Goal: Task Accomplishment & Management: Manage account settings

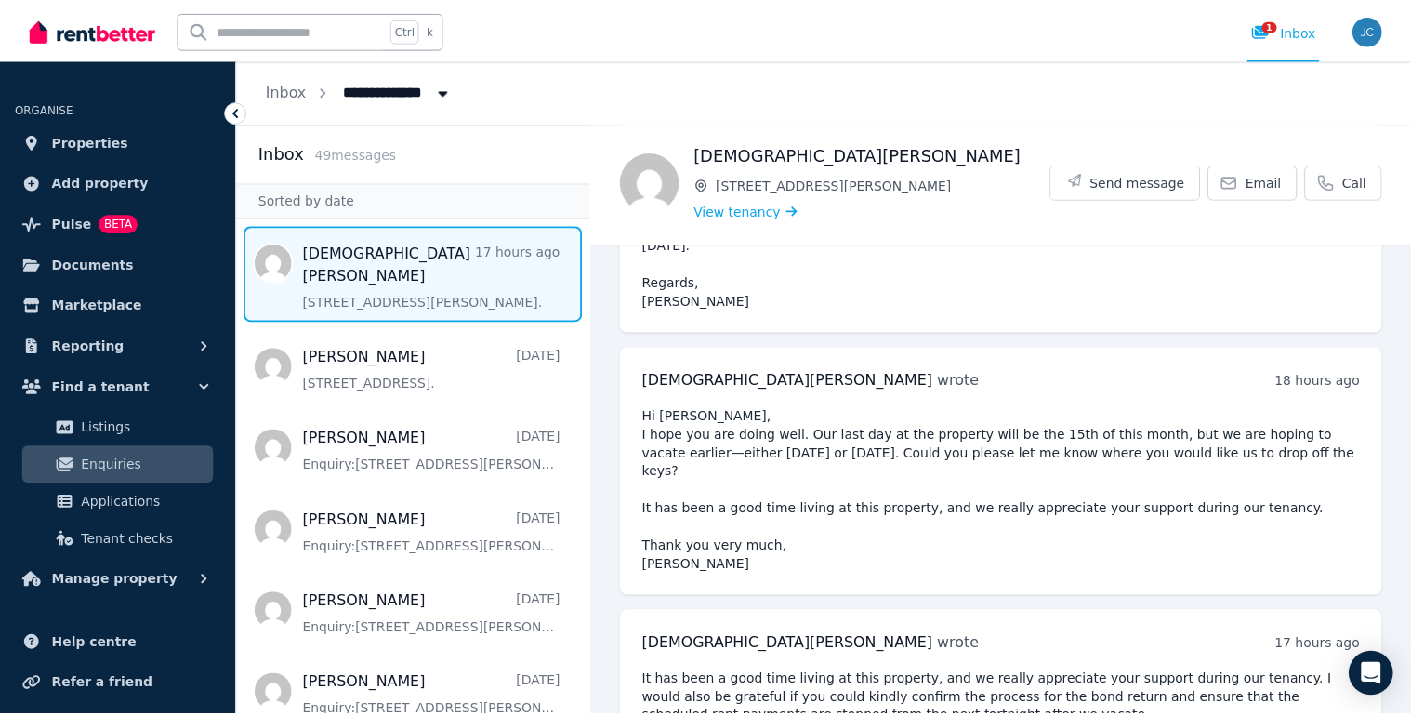
scroll to position [357, 0]
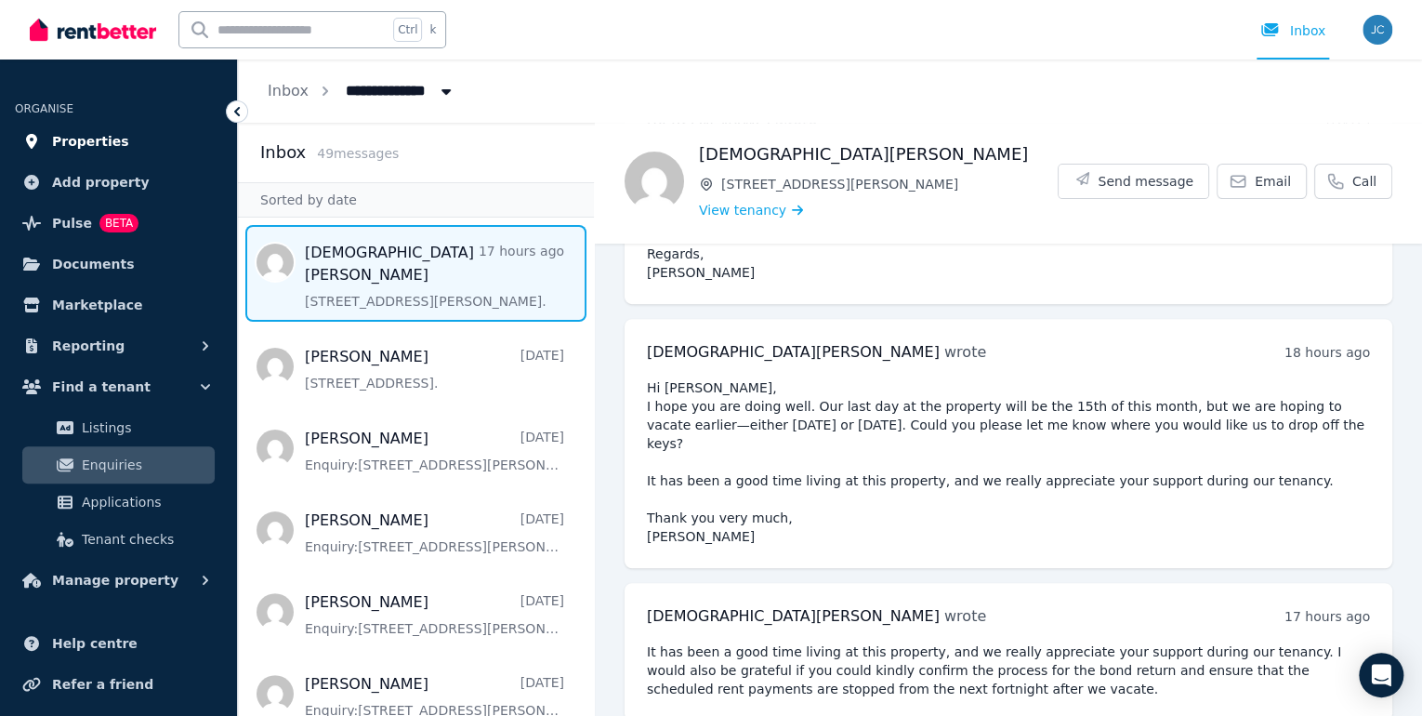
click at [100, 142] on span "Properties" at bounding box center [90, 141] width 77 height 22
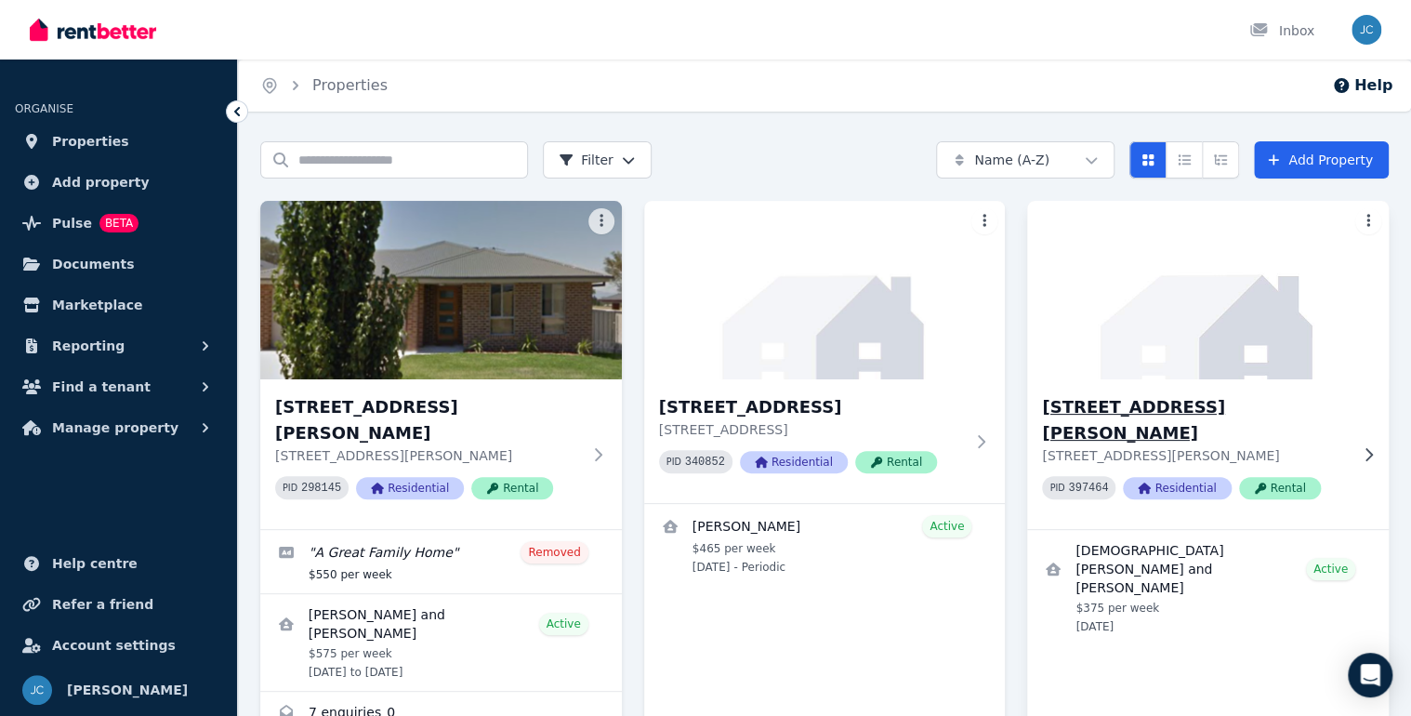
click at [1085, 406] on h3 "[STREET_ADDRESS][PERSON_NAME]" at bounding box center [1195, 420] width 306 height 52
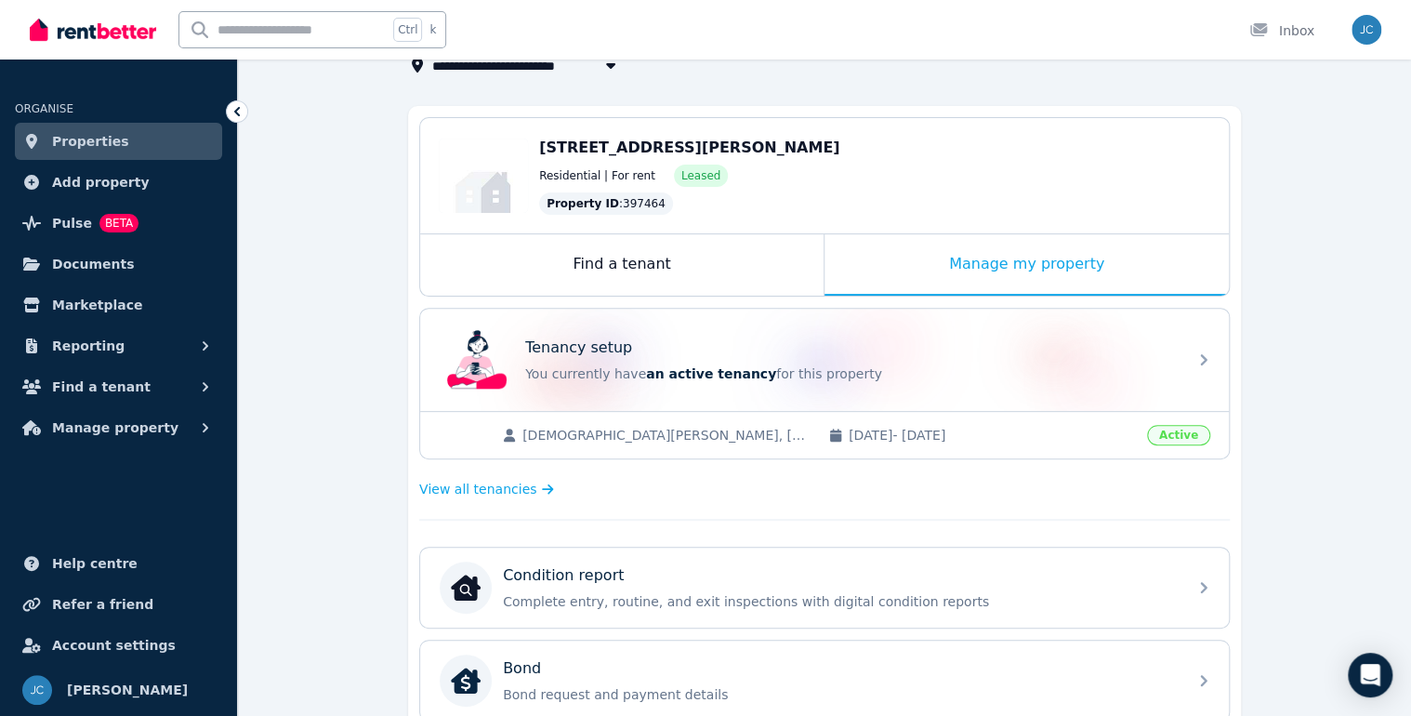
scroll to position [149, 0]
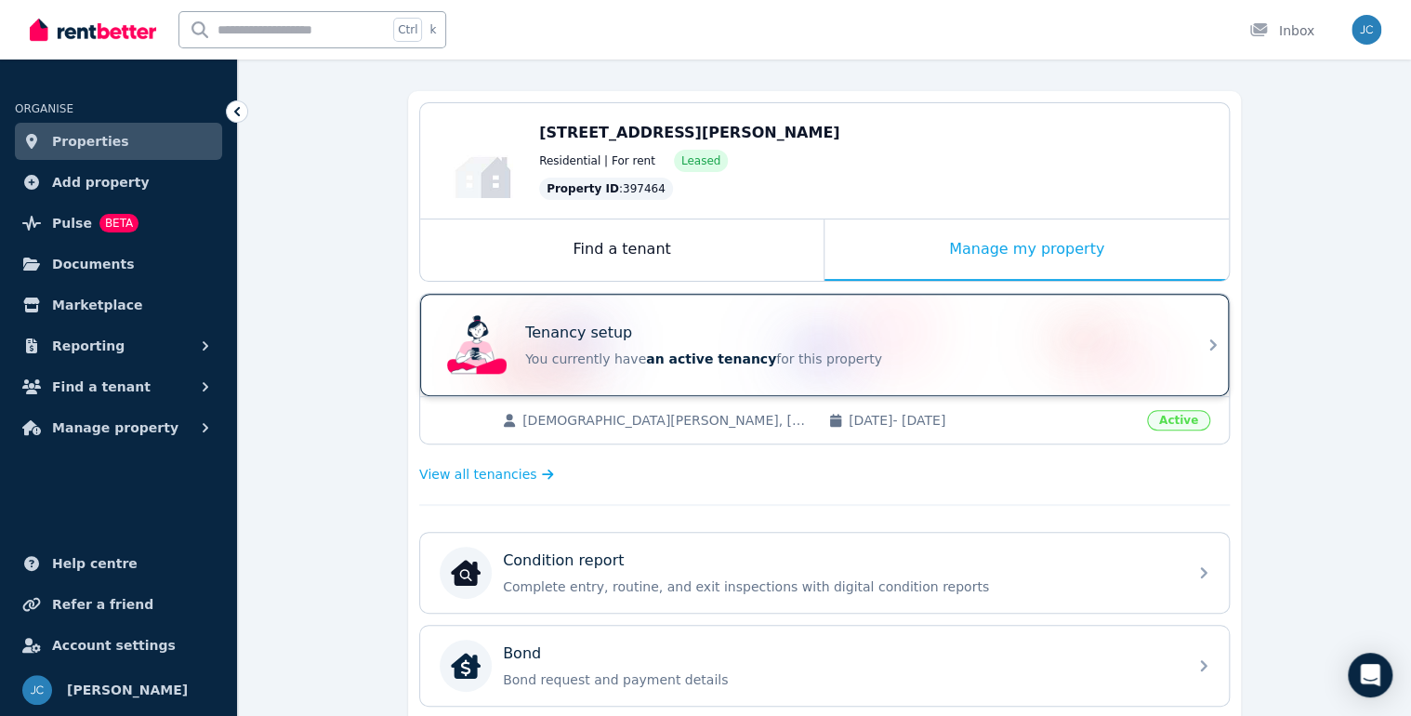
click at [991, 342] on div "Tenancy setup You currently have an active tenancy for this property" at bounding box center [850, 345] width 651 height 46
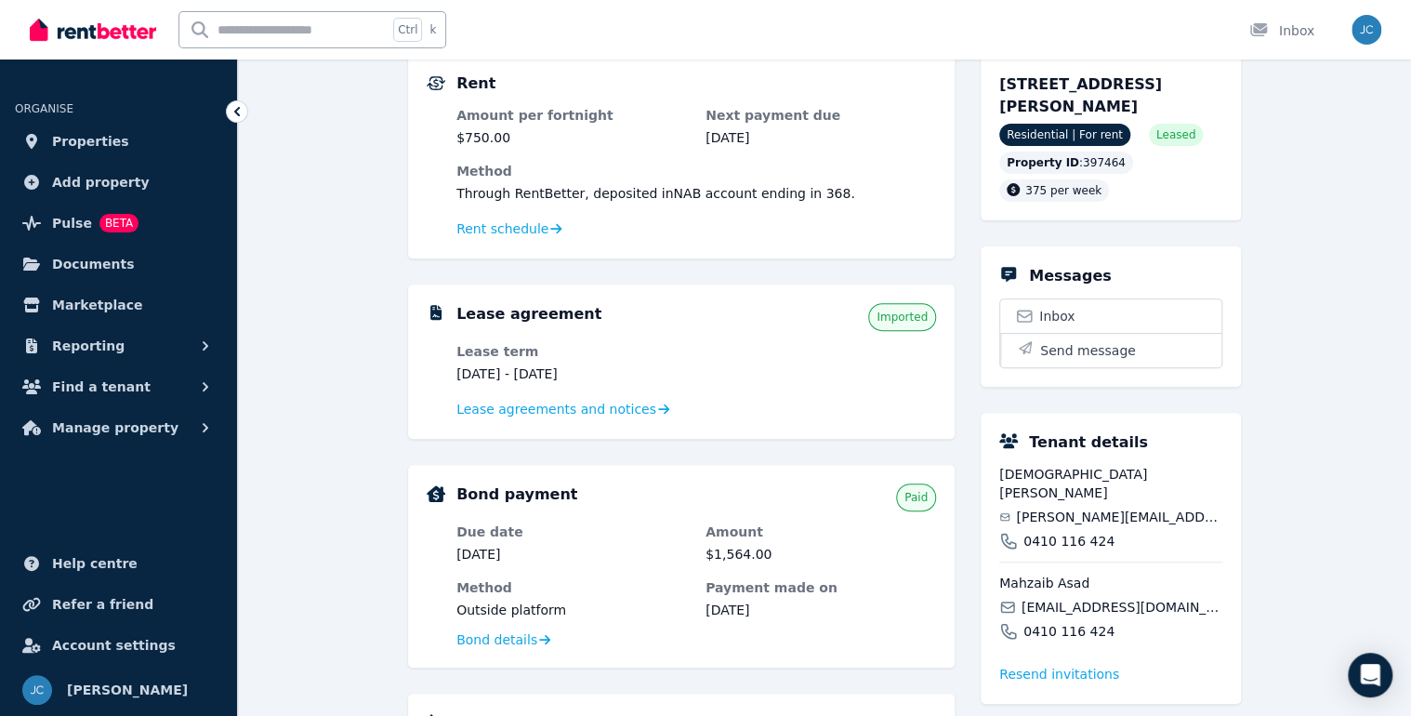
scroll to position [149, 0]
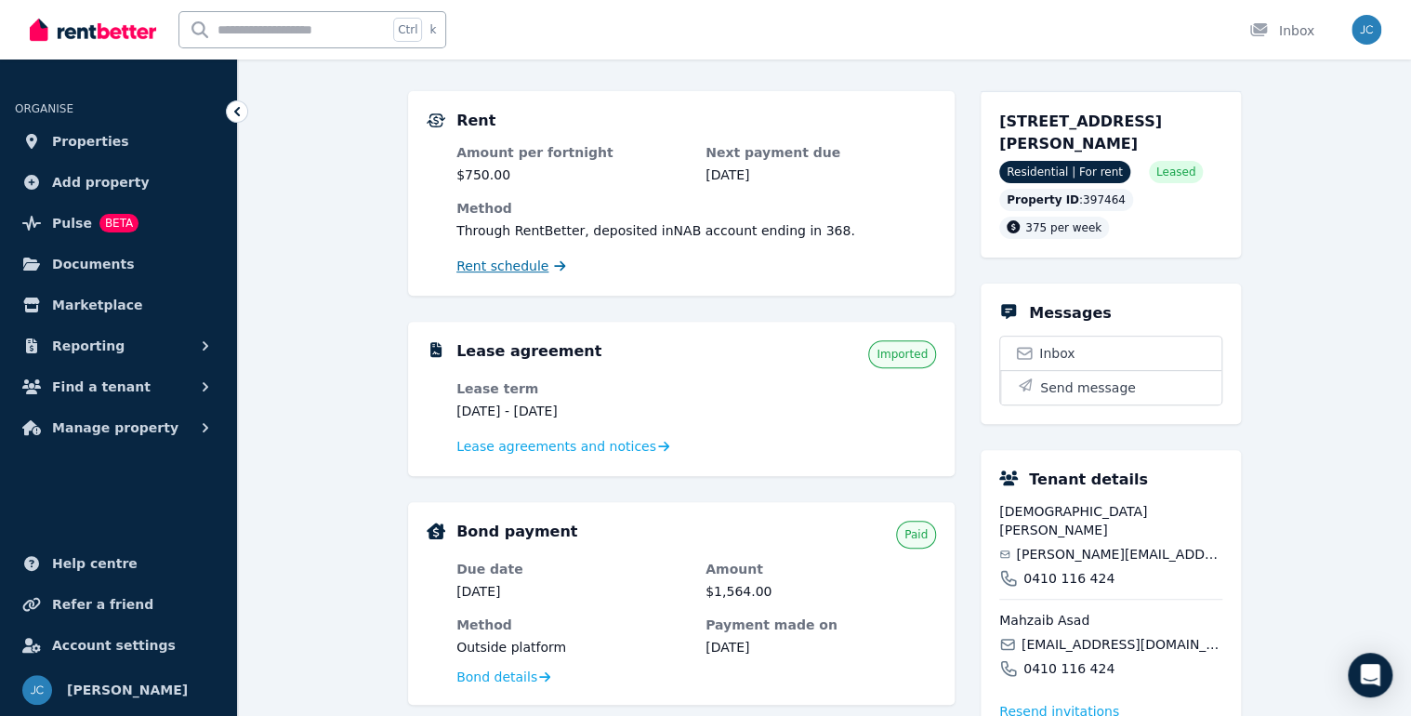
click at [502, 271] on span "Rent schedule" at bounding box center [502, 266] width 92 height 19
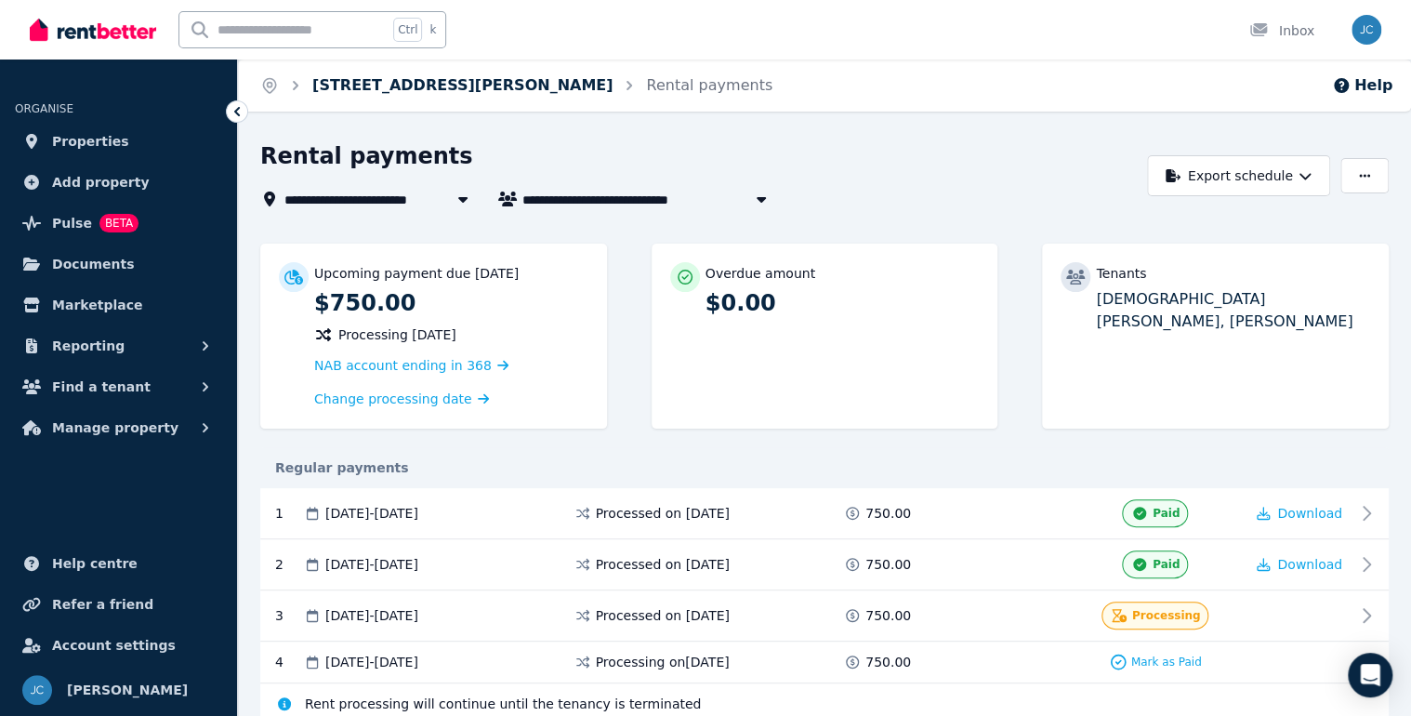
click at [472, 79] on link "[STREET_ADDRESS][PERSON_NAME]" at bounding box center [462, 85] width 300 height 18
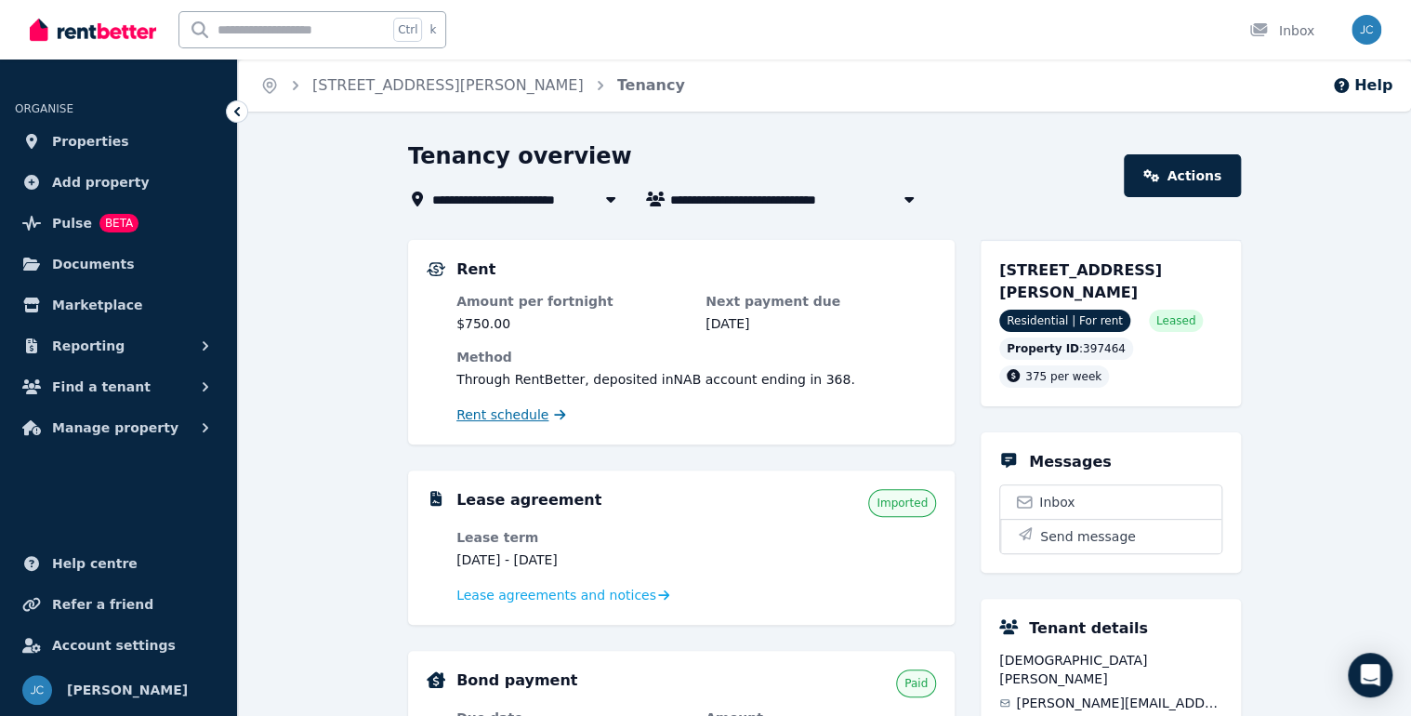
click at [501, 418] on span "Rent schedule" at bounding box center [502, 414] width 92 height 19
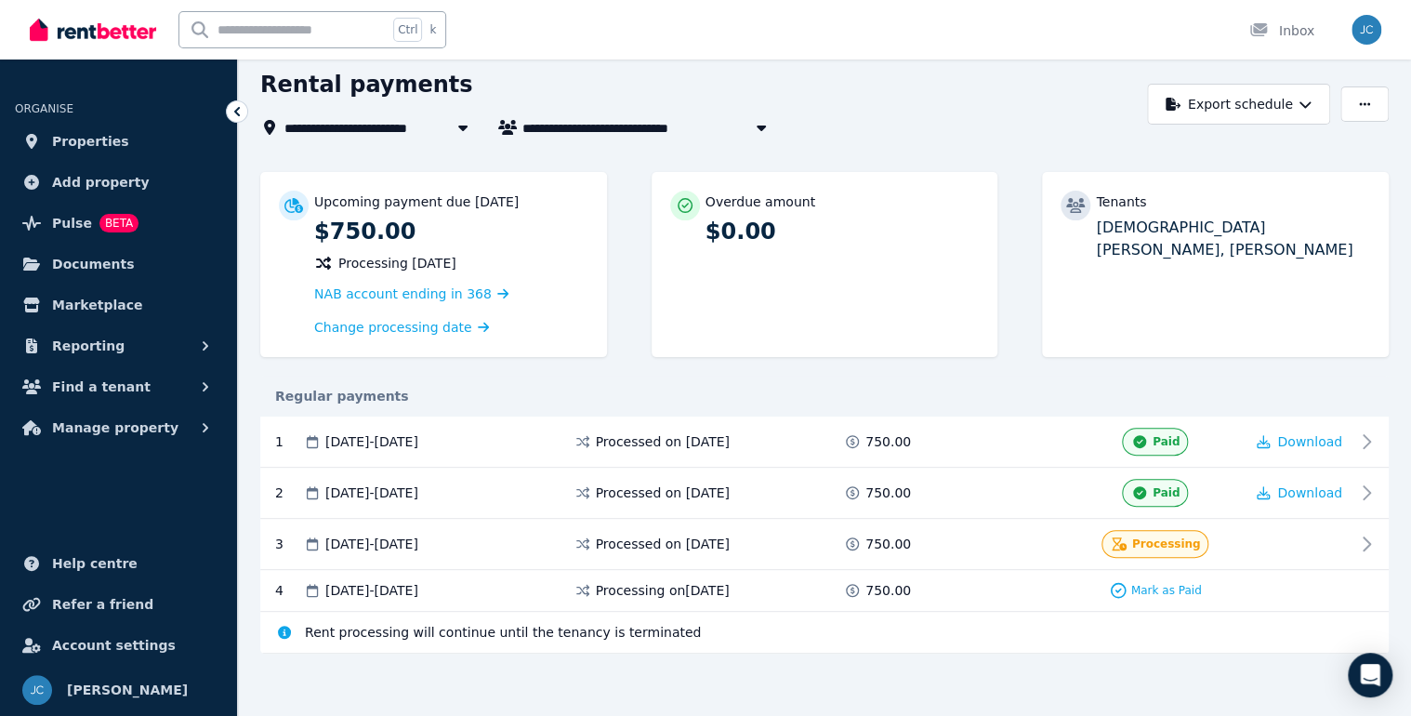
scroll to position [73, 0]
click at [82, 425] on span "Manage property" at bounding box center [115, 428] width 126 height 22
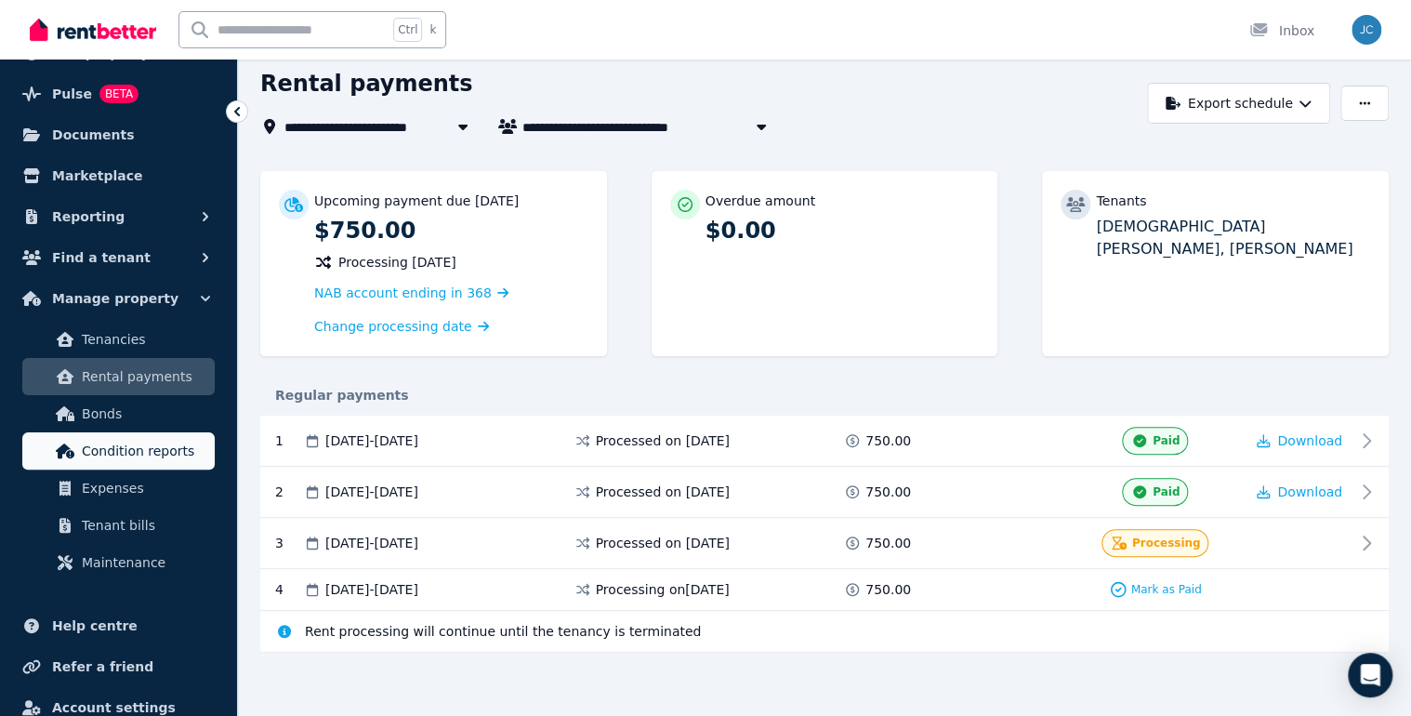
scroll to position [149, 0]
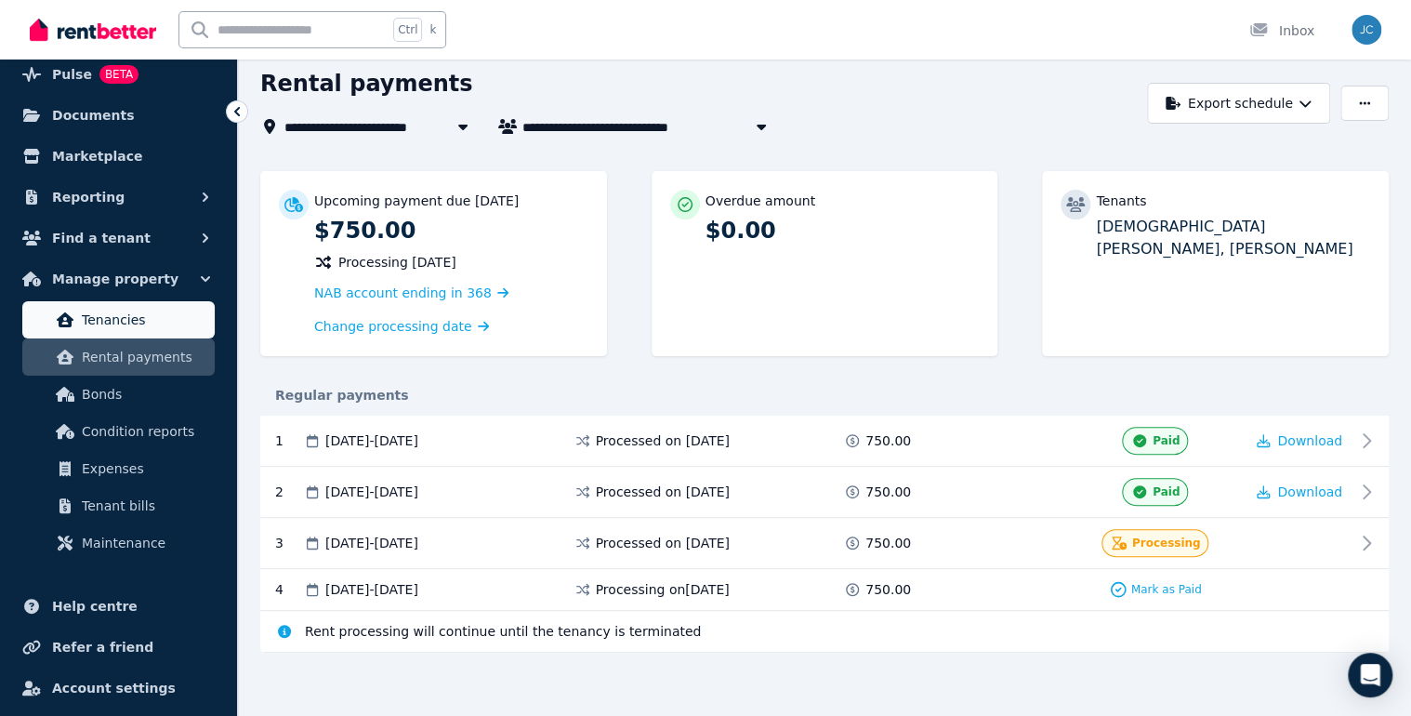
click at [114, 317] on span "Tenancies" at bounding box center [145, 320] width 126 height 22
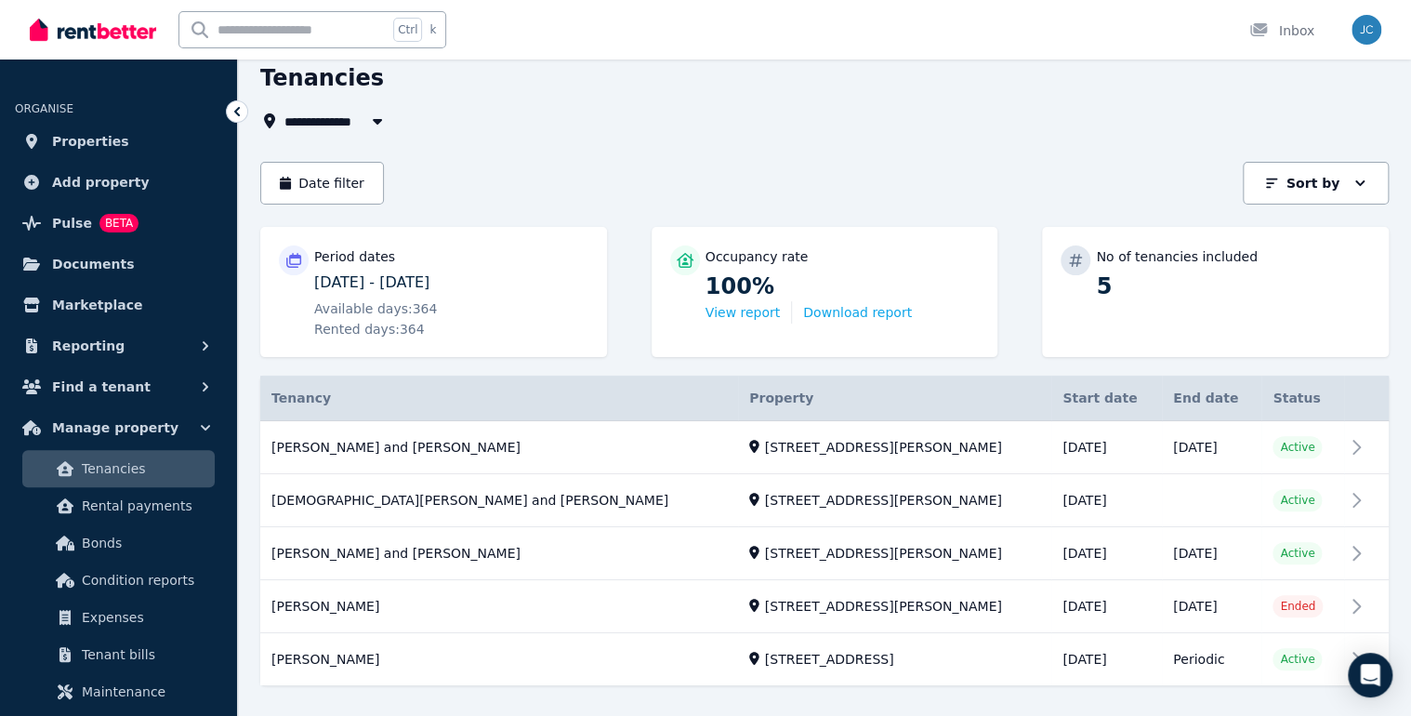
scroll to position [113, 0]
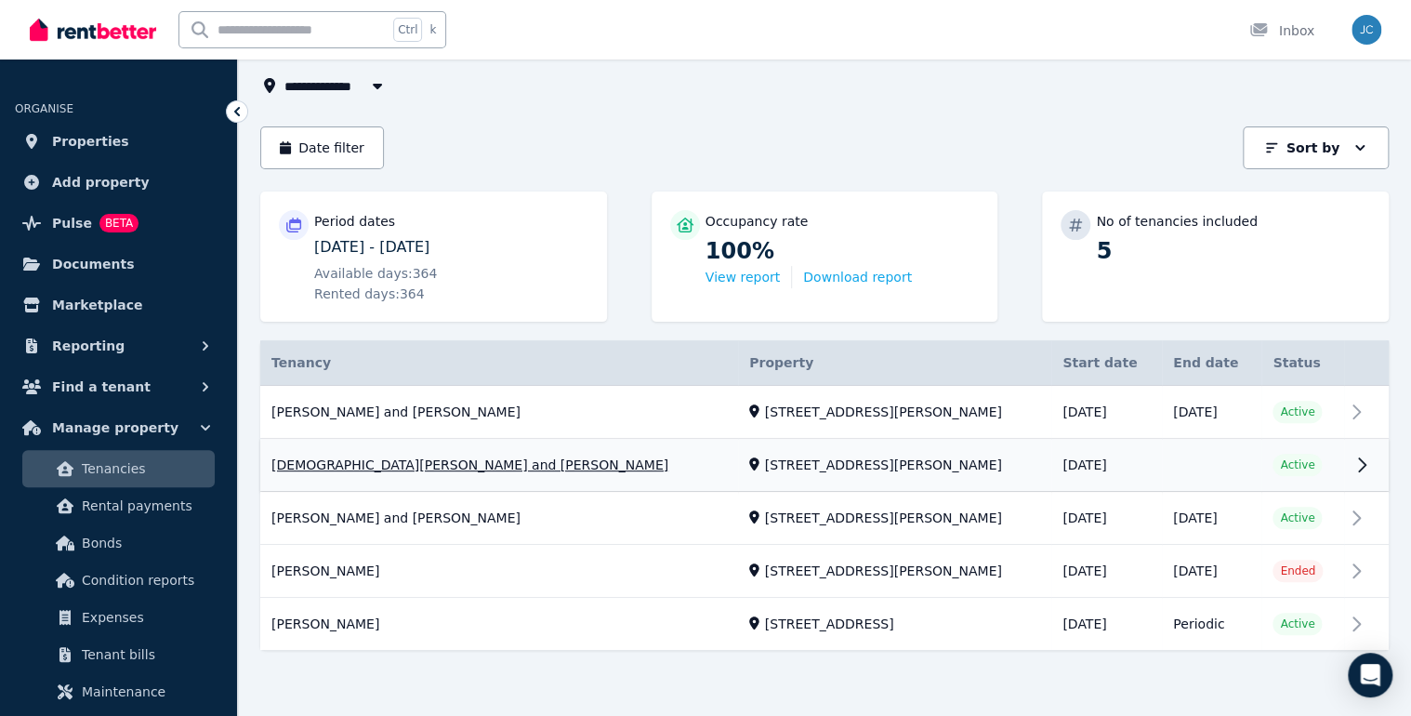
click at [1357, 460] on link "View property details" at bounding box center [824, 466] width 1129 height 52
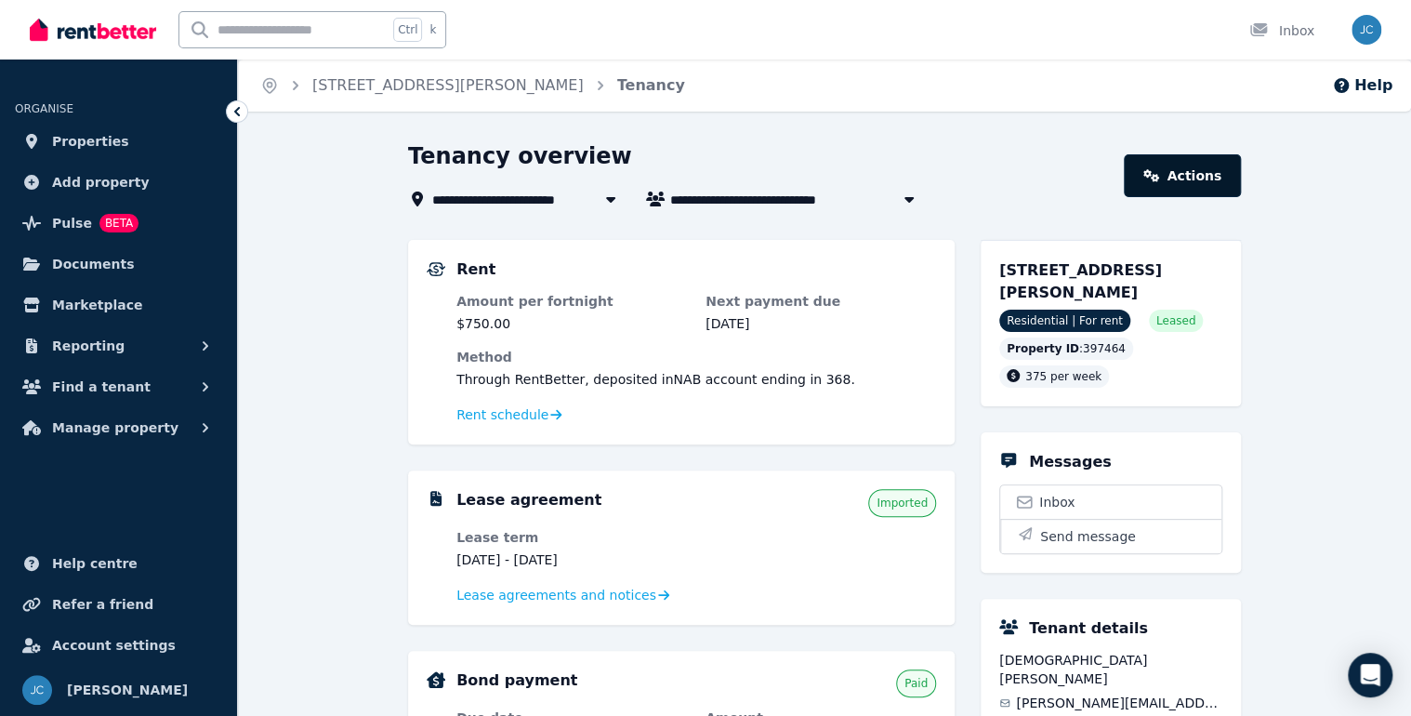
click at [1178, 167] on link "Actions" at bounding box center [1182, 175] width 117 height 43
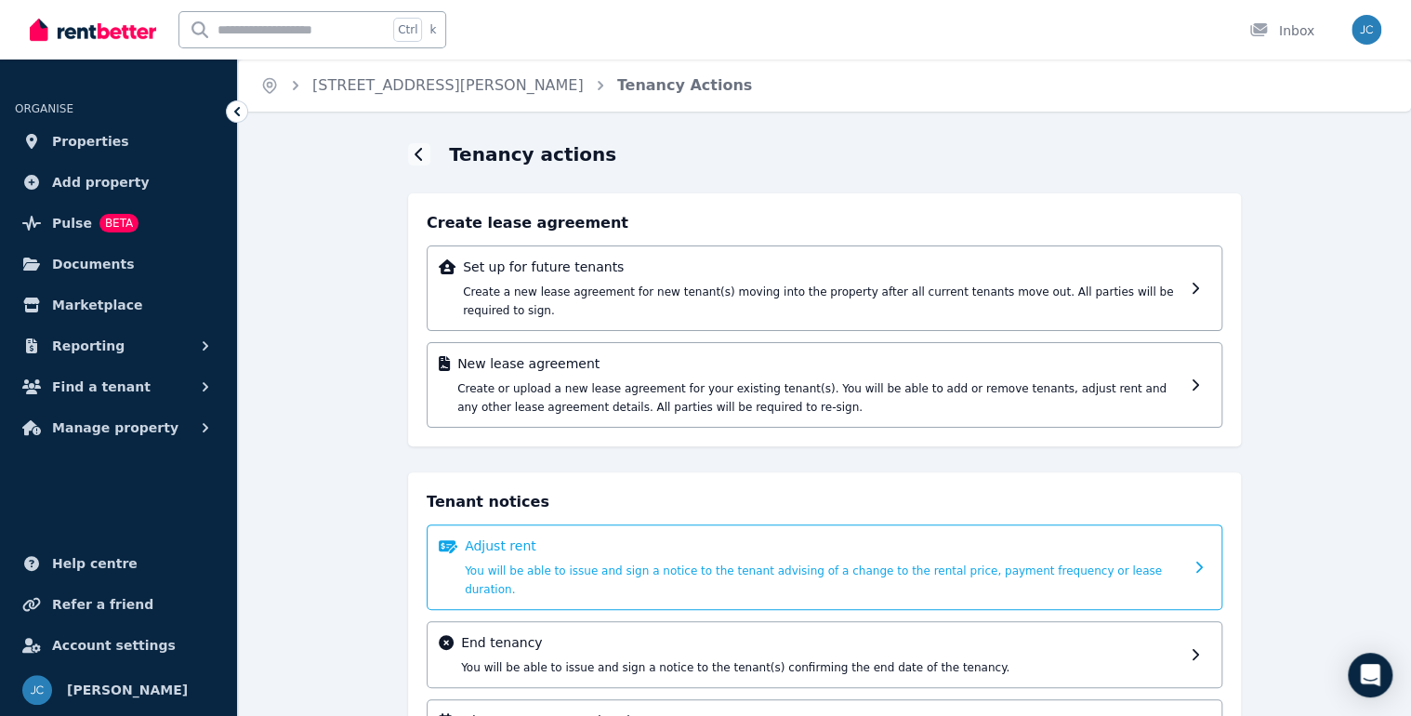
scroll to position [63, 0]
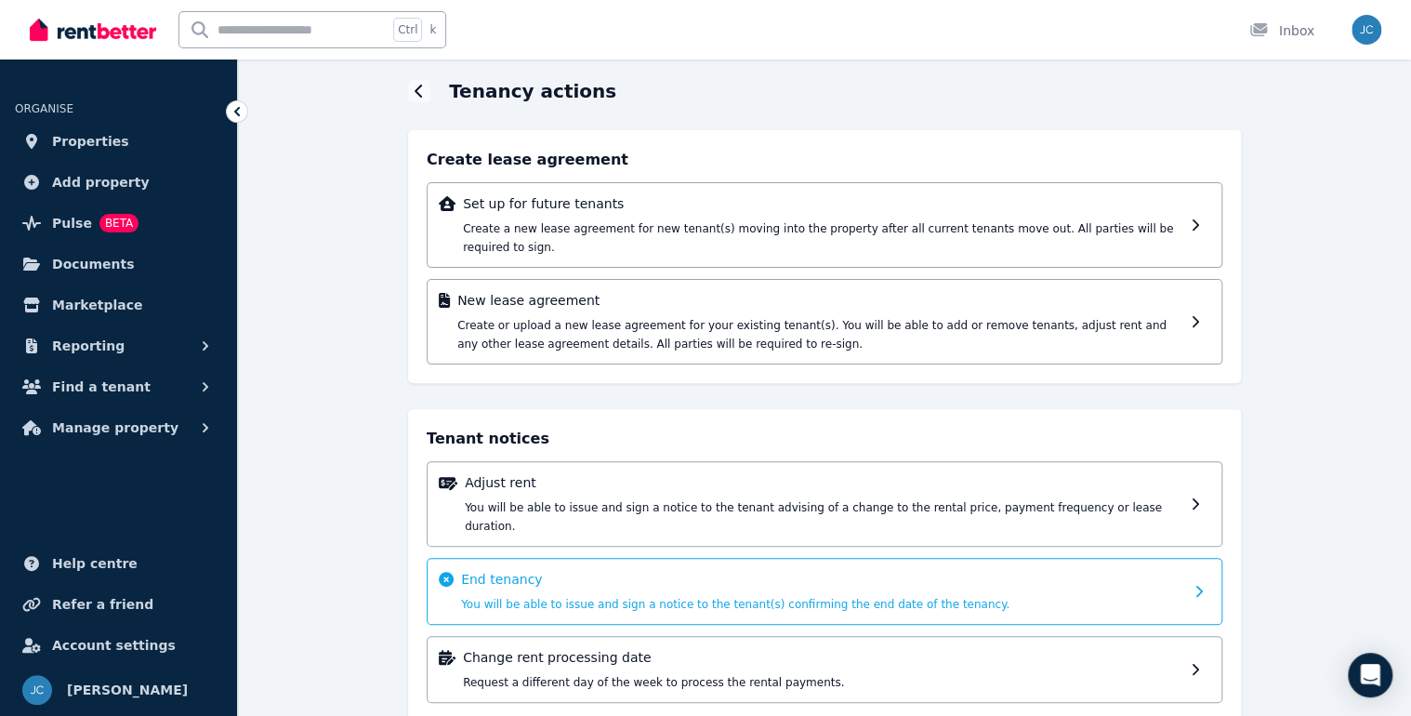
click at [1188, 558] on div "End tenancy You will be able to issue and sign a notice to the tenant(s) confir…" at bounding box center [825, 591] width 796 height 67
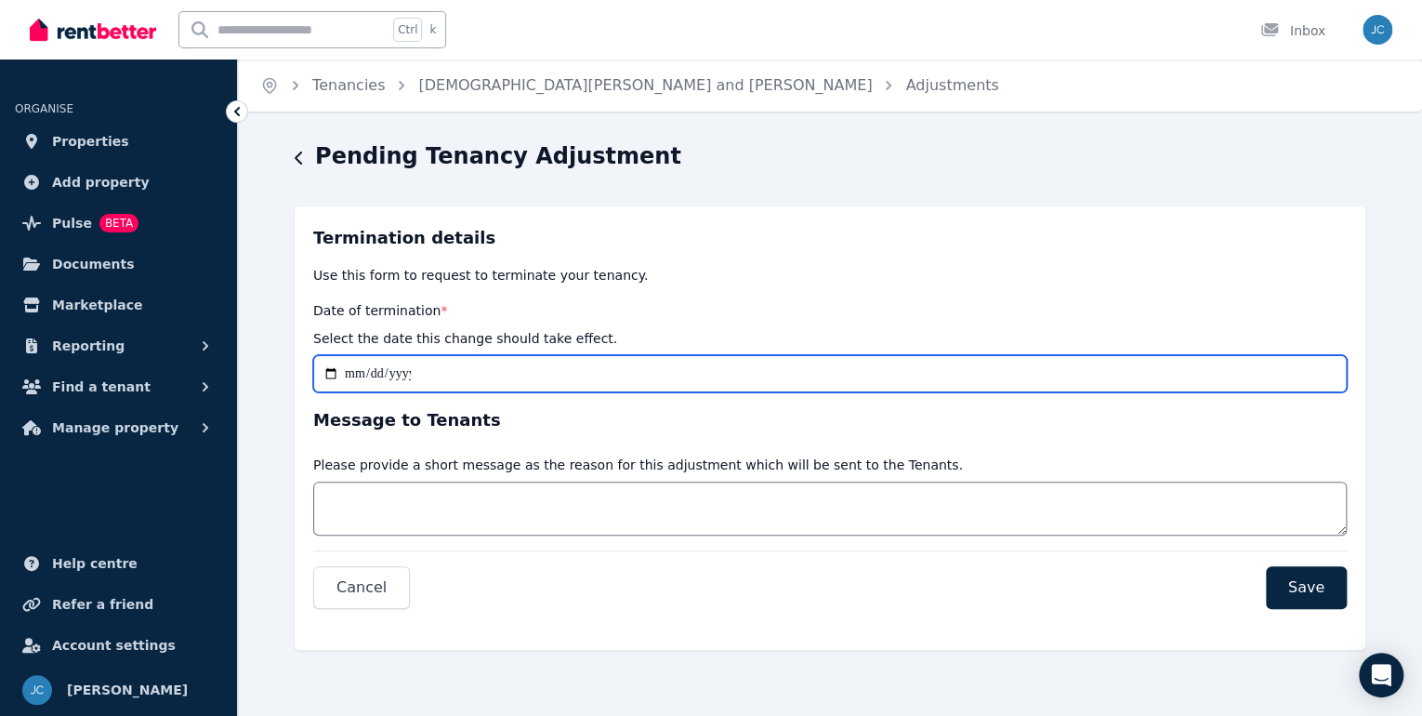
click at [357, 368] on input "Date of termination *" at bounding box center [830, 373] width 1034 height 37
type input "**********"
click at [377, 373] on input "Date of termination *" at bounding box center [830, 373] width 1034 height 37
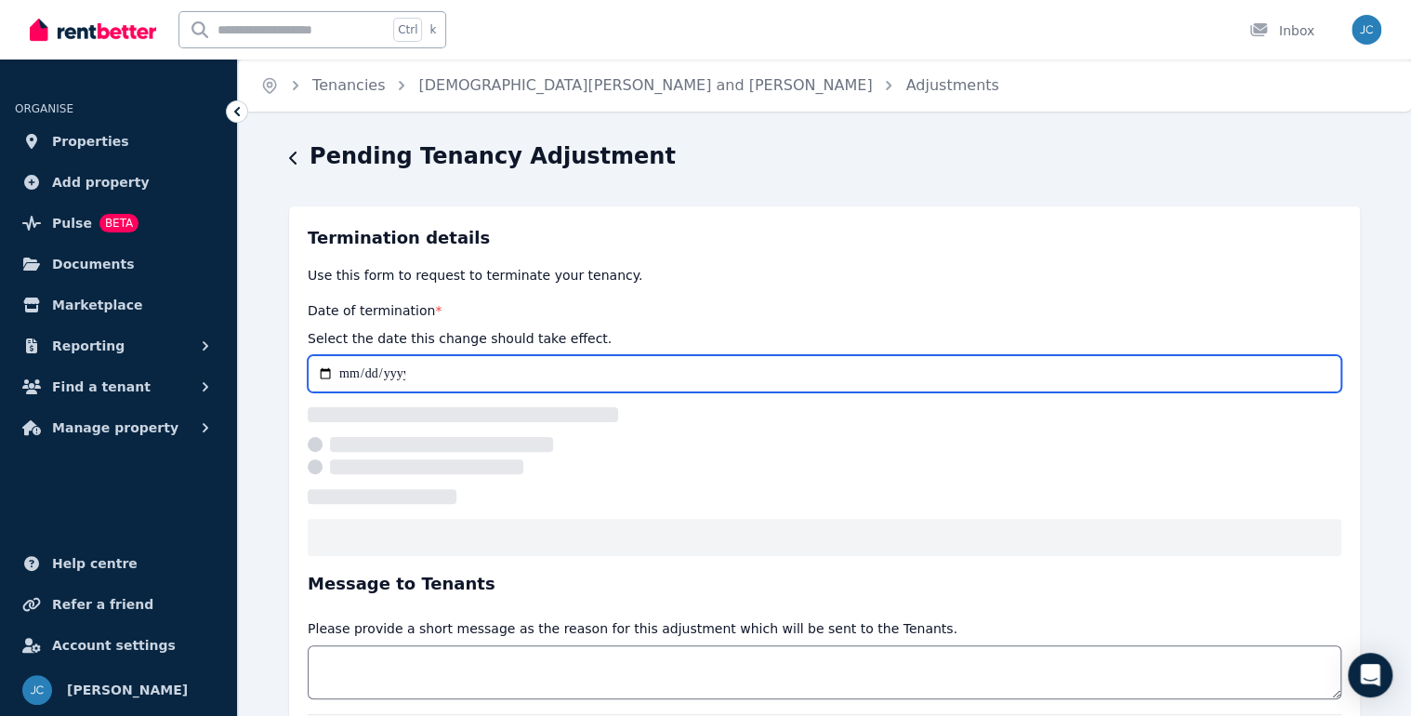
type input "**********"
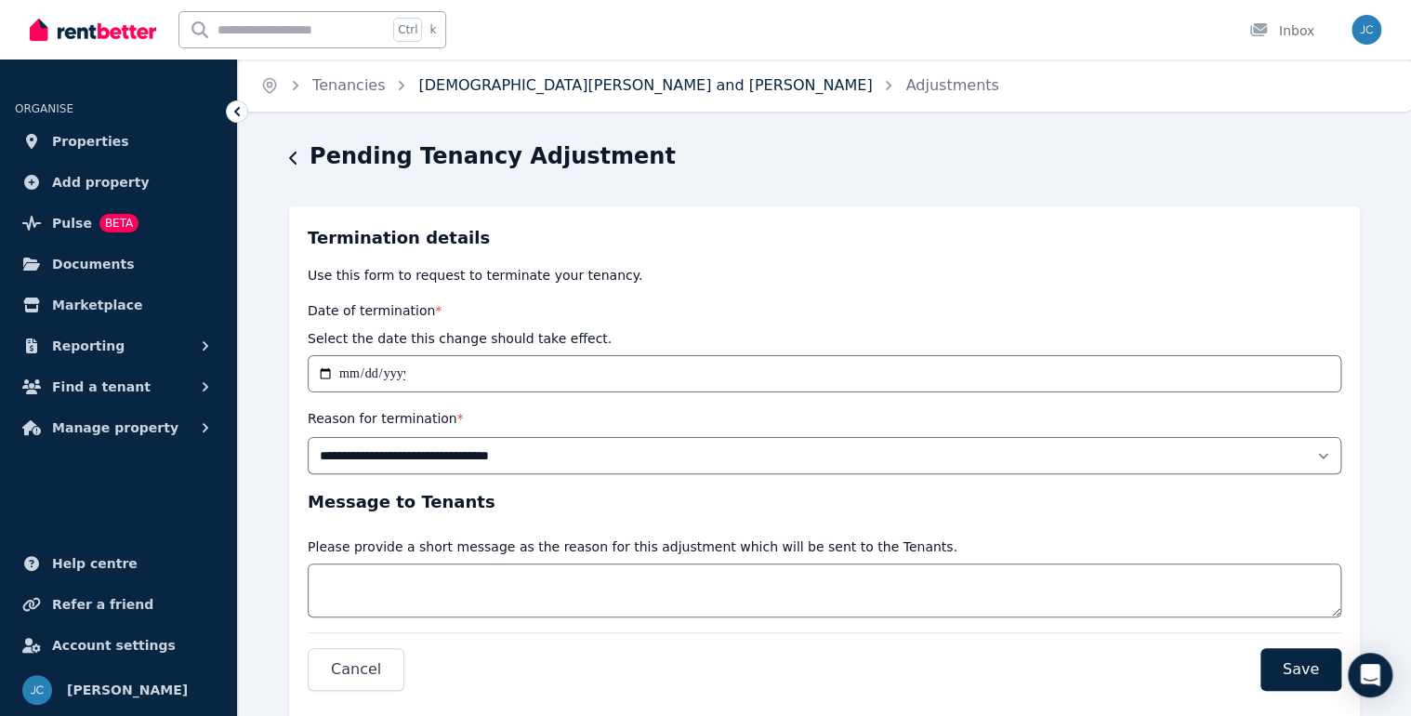
click at [480, 90] on link "[DEMOGRAPHIC_DATA][PERSON_NAME] and [PERSON_NAME]" at bounding box center [645, 85] width 454 height 18
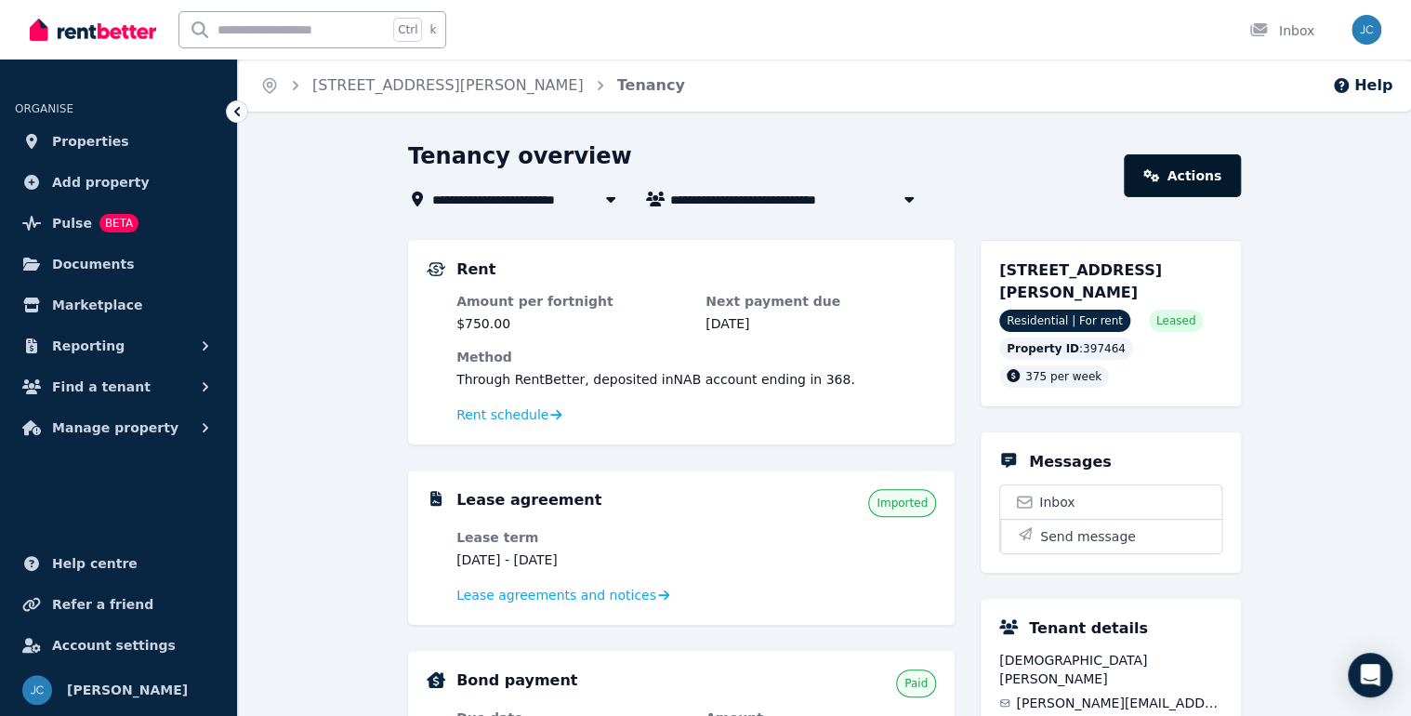
click at [1171, 174] on link "Actions" at bounding box center [1182, 175] width 117 height 43
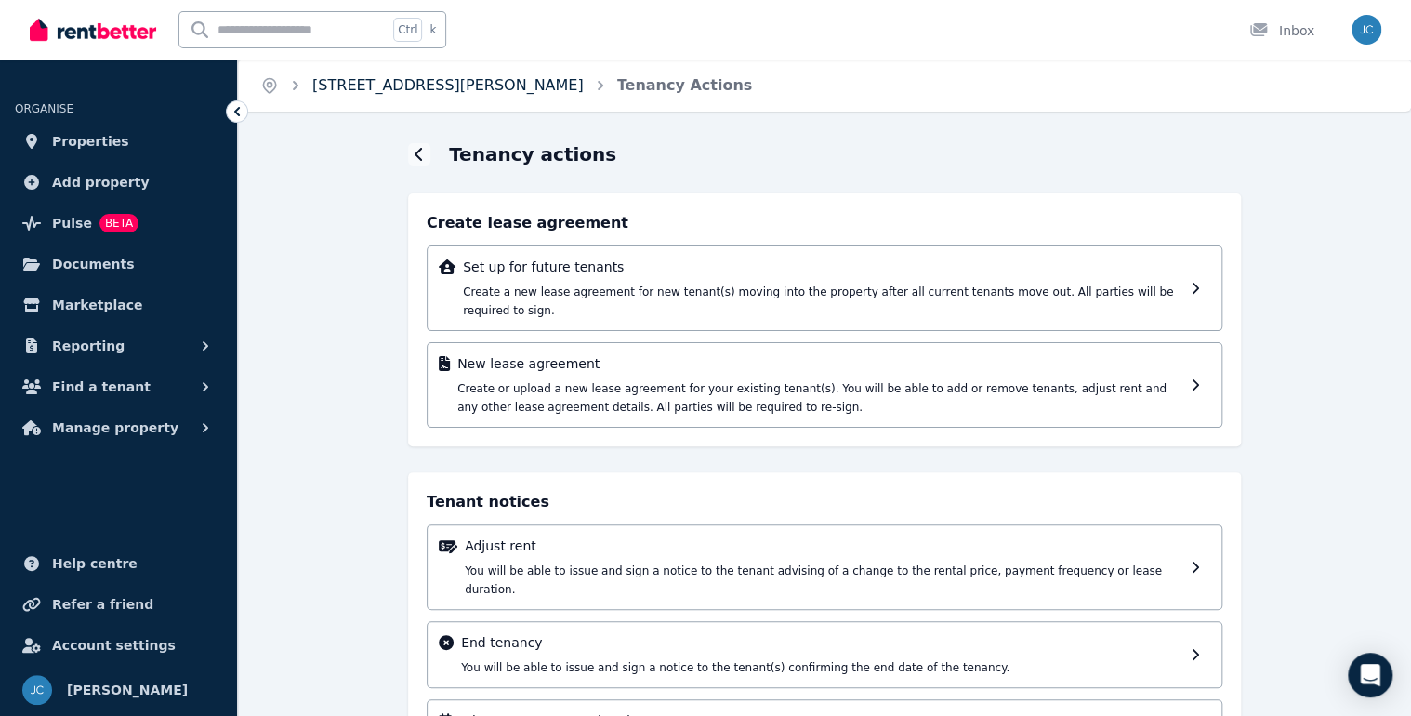
click at [405, 89] on link "[STREET_ADDRESS][PERSON_NAME]" at bounding box center [447, 85] width 271 height 18
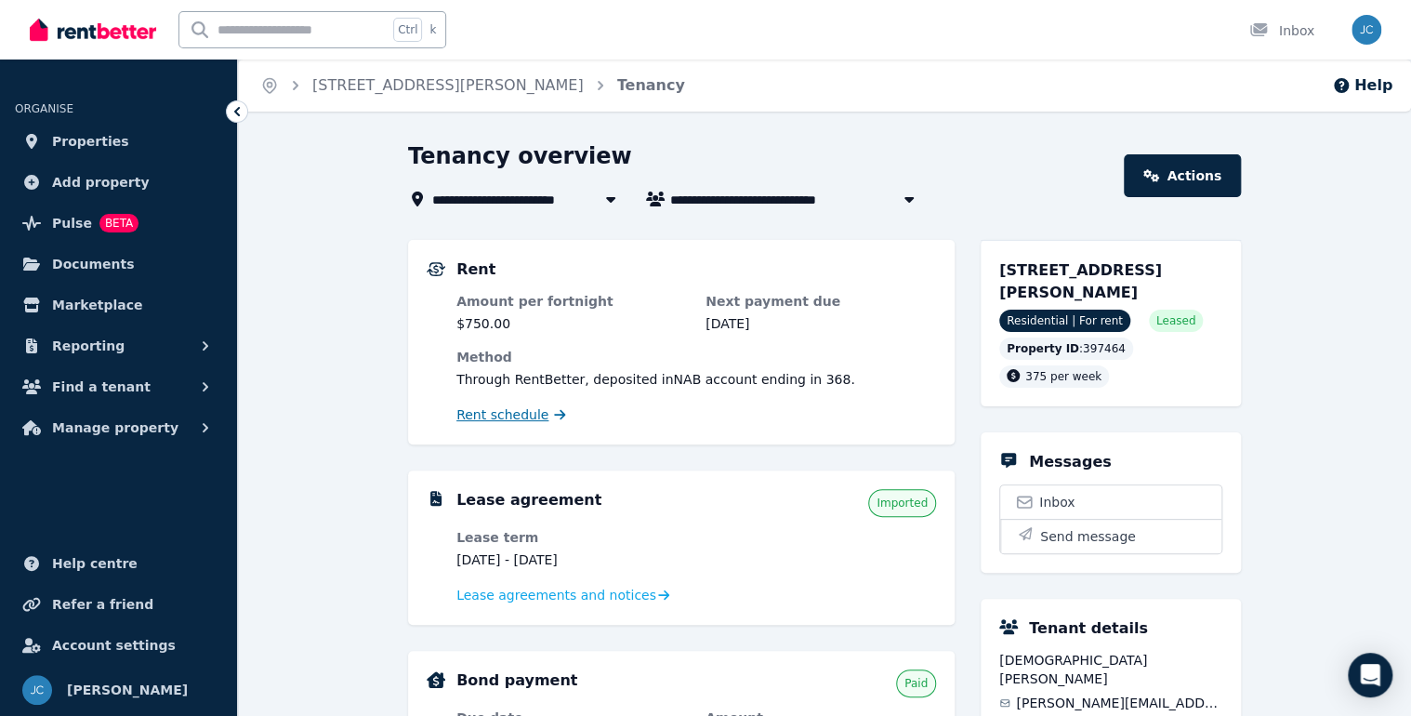
click at [513, 417] on span "Rent schedule" at bounding box center [502, 414] width 92 height 19
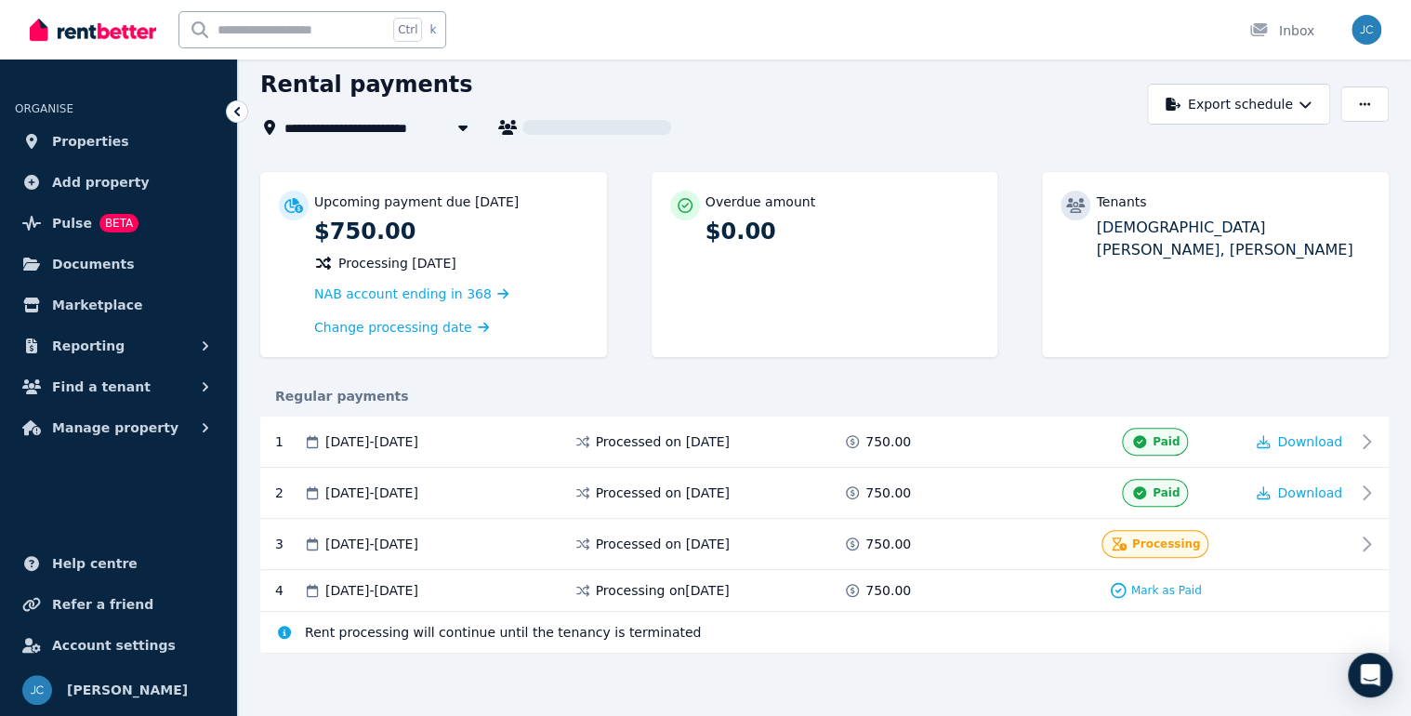
scroll to position [73, 0]
